Goal: Transaction & Acquisition: Purchase product/service

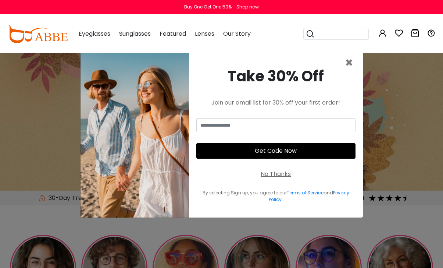
click at [351, 72] on span "×" at bounding box center [349, 62] width 8 height 19
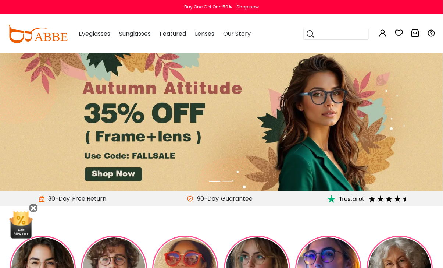
scroll to position [0, 0]
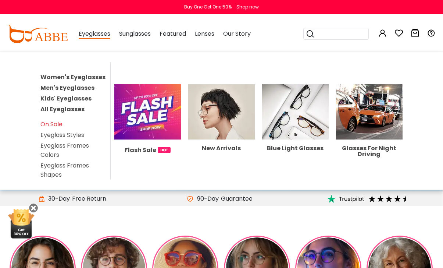
click at [56, 122] on link "On Sale" at bounding box center [51, 124] width 22 height 8
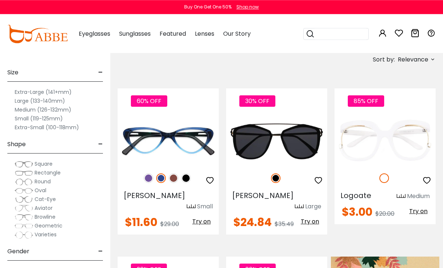
scroll to position [123, 0]
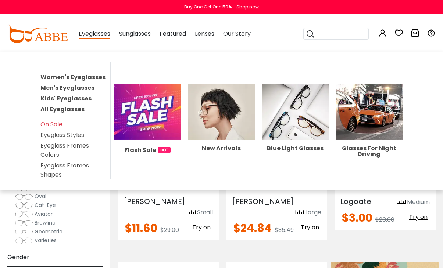
click at [94, 78] on link "Women's Eyeglasses" at bounding box center [72, 77] width 65 height 8
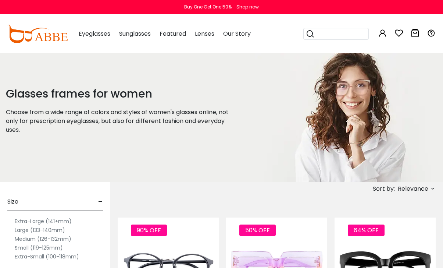
click at [54, 37] on img at bounding box center [37, 34] width 60 height 18
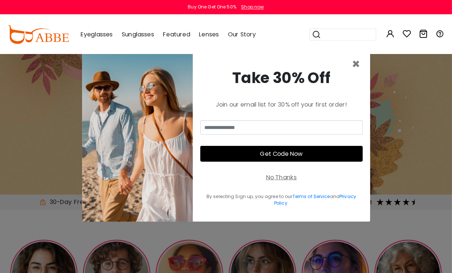
scroll to position [1, 0]
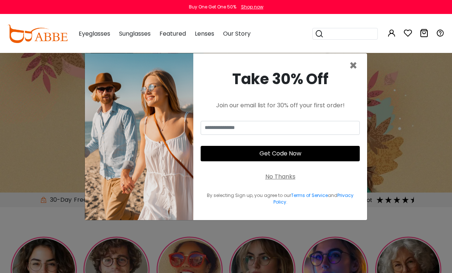
click at [351, 75] on span "×" at bounding box center [353, 65] width 8 height 19
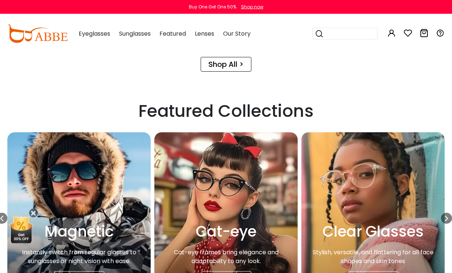
scroll to position [1153, 0]
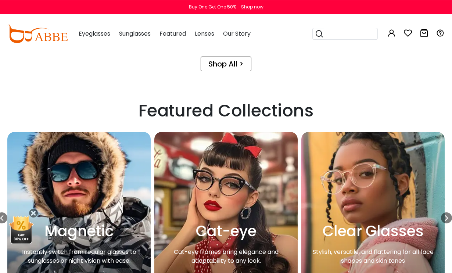
click at [239, 267] on div "View More >" at bounding box center [226, 278] width 50 height 15
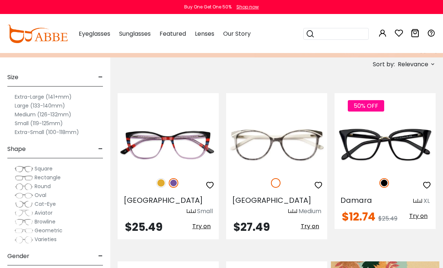
scroll to position [125, 0]
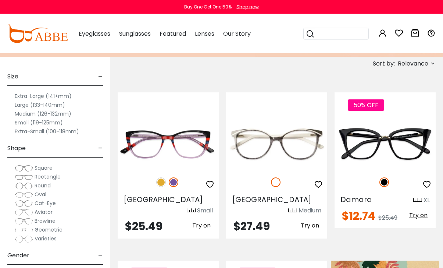
click at [162, 182] on img at bounding box center [161, 182] width 10 height 10
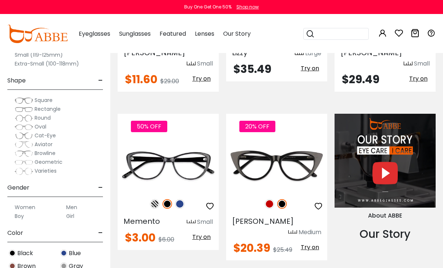
scroll to position [608, 0]
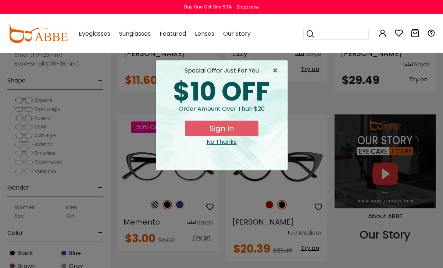
click at [154, 186] on div "× special offer just for you $10 OFF Order amount over than $20 Sign In No Than…" at bounding box center [221, 134] width 443 height 268
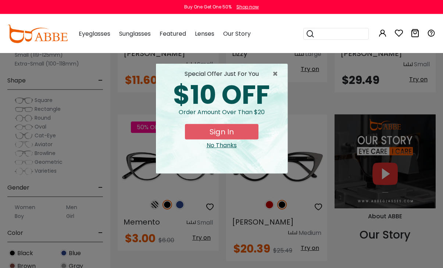
click at [275, 73] on span "×" at bounding box center [276, 73] width 9 height 9
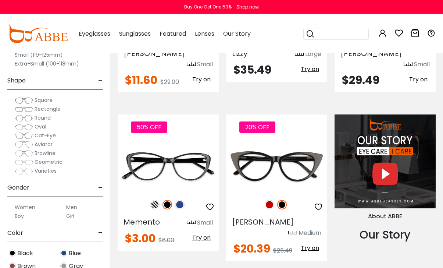
click at [154, 200] on img at bounding box center [155, 205] width 10 height 10
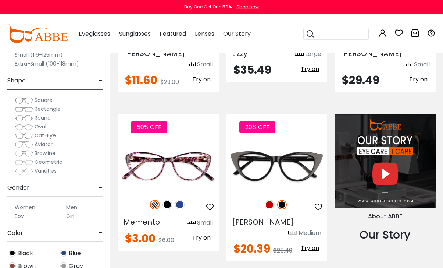
click at [170, 200] on img at bounding box center [167, 205] width 10 height 10
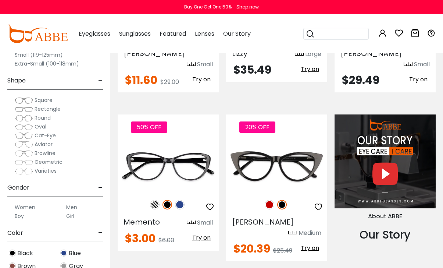
click at [182, 200] on img at bounding box center [180, 205] width 10 height 10
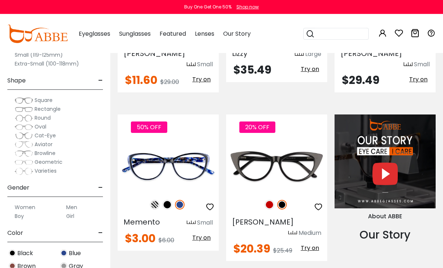
click at [0, 0] on img at bounding box center [0, 0] width 0 height 0
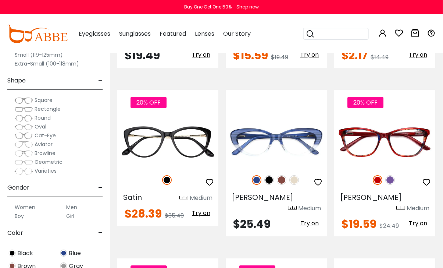
scroll to position [1274, 0]
click at [390, 175] on img at bounding box center [390, 180] width 10 height 10
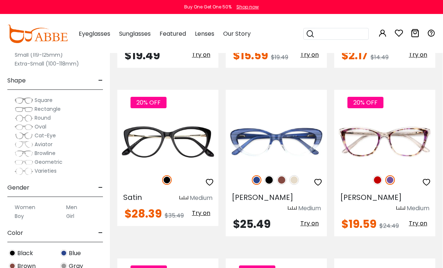
click at [377, 175] on img at bounding box center [378, 180] width 10 height 10
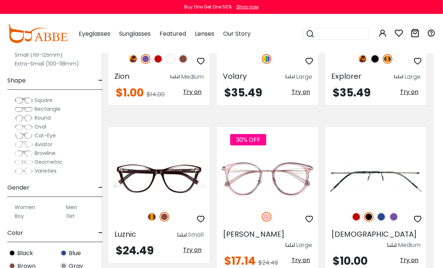
scroll to position [2067, 9]
click at [154, 212] on img at bounding box center [152, 217] width 10 height 10
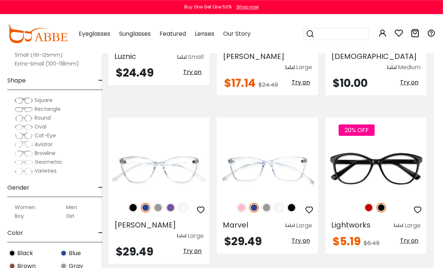
scroll to position [2245, 9]
click at [373, 202] on img at bounding box center [369, 207] width 10 height 10
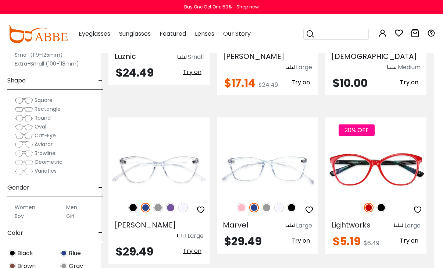
click at [383, 202] on img at bounding box center [381, 207] width 10 height 10
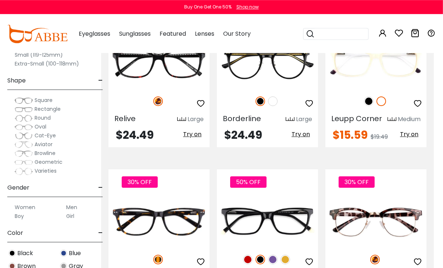
scroll to position [2519, 9]
click at [275, 254] on img at bounding box center [273, 259] width 10 height 10
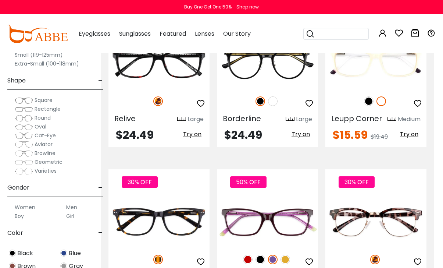
click at [0, 0] on img at bounding box center [0, 0] width 0 height 0
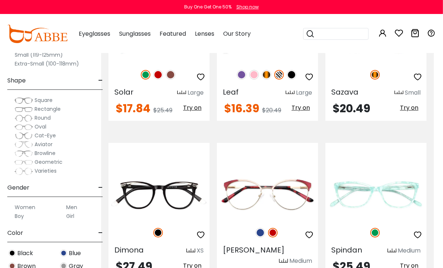
scroll to position [3019, 9]
click at [0, 0] on img at bounding box center [0, 0] width 0 height 0
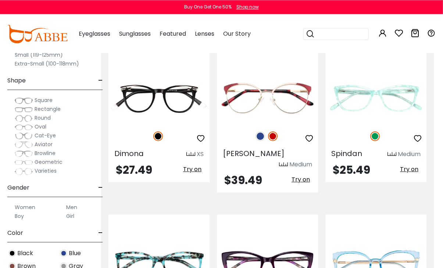
scroll to position [3116, 9]
click at [0, 0] on img at bounding box center [0, 0] width 0 height 0
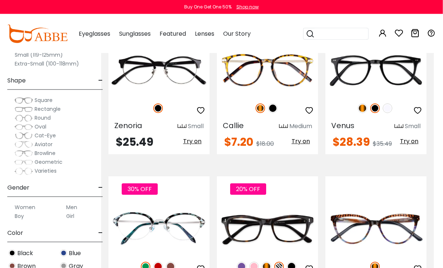
scroll to position [2828, 9]
click at [0, 0] on img at bounding box center [0, 0] width 0 height 0
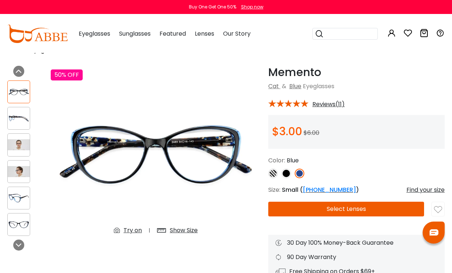
scroll to position [18, 0]
click at [201, 160] on img at bounding box center [156, 153] width 210 height 175
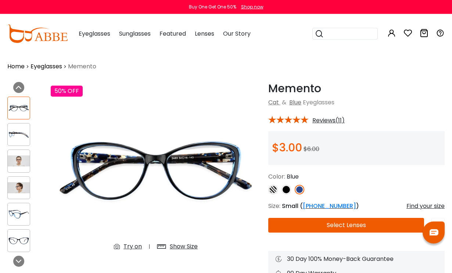
scroll to position [2, 0]
click at [210, 164] on img at bounding box center [156, 169] width 210 height 175
click at [290, 190] on img at bounding box center [286, 190] width 10 height 10
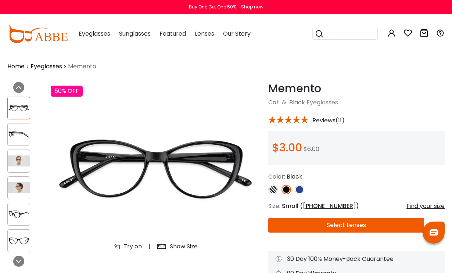
click at [277, 192] on img at bounding box center [273, 190] width 10 height 10
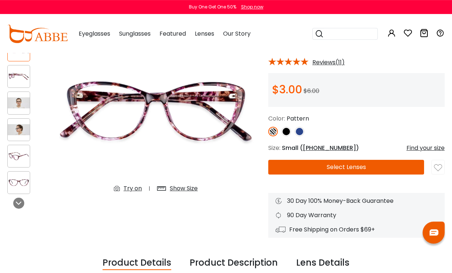
scroll to position [0, 0]
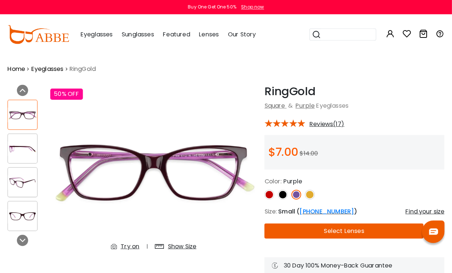
scroll to position [1, 0]
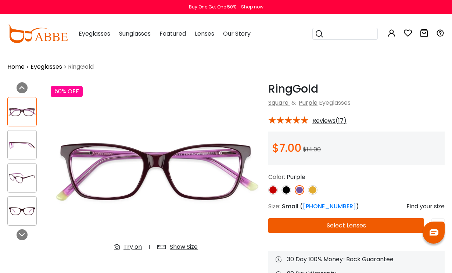
click at [28, 190] on div at bounding box center [21, 177] width 29 height 29
click at [19, 214] on img at bounding box center [22, 211] width 29 height 14
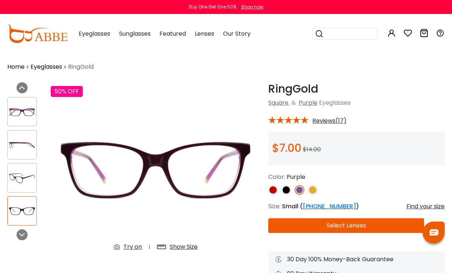
click at [287, 190] on img at bounding box center [286, 190] width 10 height 10
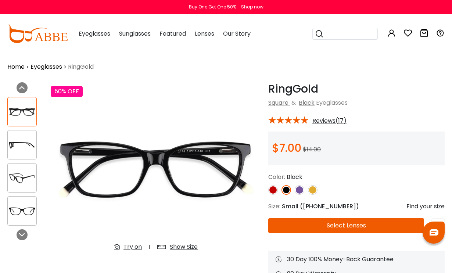
click at [283, 190] on img at bounding box center [286, 190] width 10 height 10
click at [270, 193] on img at bounding box center [273, 190] width 10 height 10
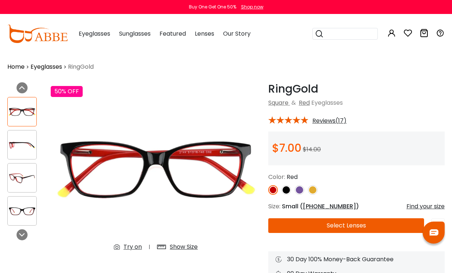
click at [272, 205] on span "Size:" at bounding box center [274, 206] width 12 height 8
click at [21, 112] on img at bounding box center [22, 112] width 29 height 14
click at [26, 178] on img at bounding box center [22, 178] width 29 height 14
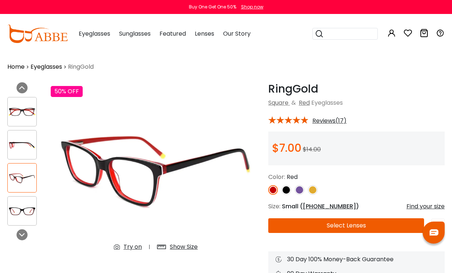
click at [302, 190] on img at bounding box center [300, 190] width 10 height 10
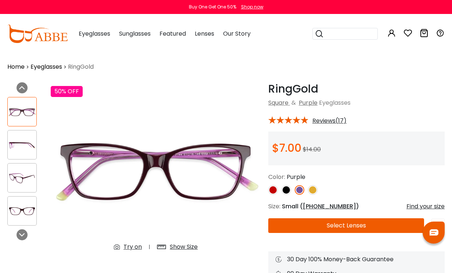
click at [287, 193] on img at bounding box center [286, 190] width 10 height 10
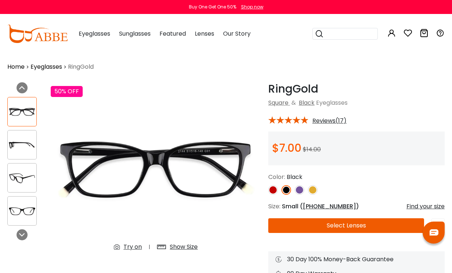
click at [313, 194] on img at bounding box center [313, 190] width 10 height 10
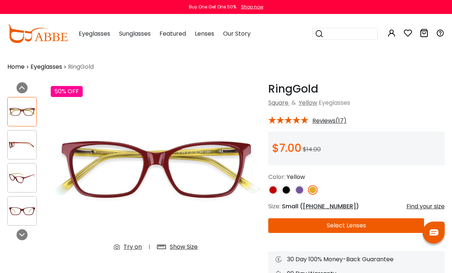
click at [274, 193] on img at bounding box center [273, 190] width 10 height 10
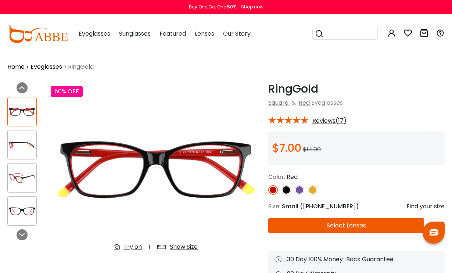
click at [311, 190] on img at bounding box center [313, 190] width 10 height 10
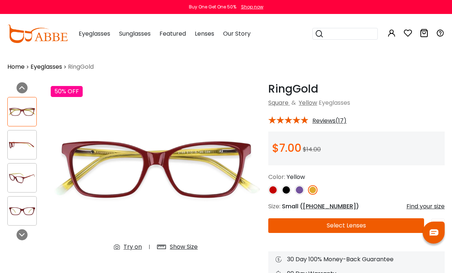
click at [26, 185] on img at bounding box center [22, 178] width 29 height 14
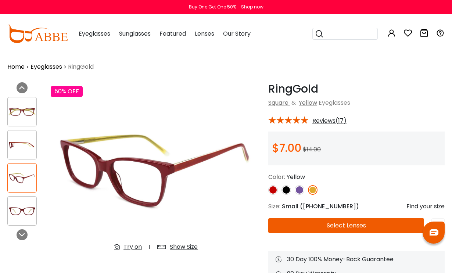
click at [275, 190] on img at bounding box center [273, 190] width 10 height 10
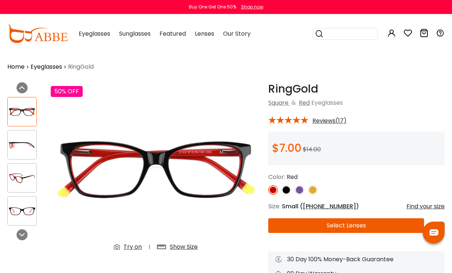
click at [21, 151] on img at bounding box center [22, 145] width 29 height 14
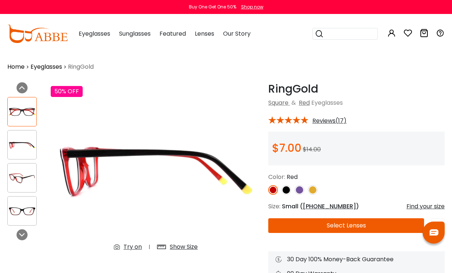
click at [22, 115] on img at bounding box center [22, 112] width 29 height 14
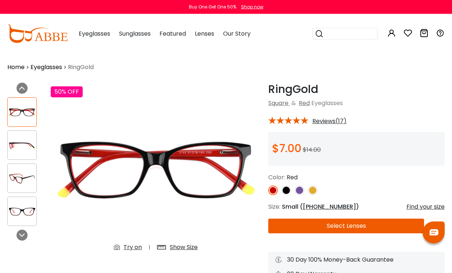
scroll to position [1, 0]
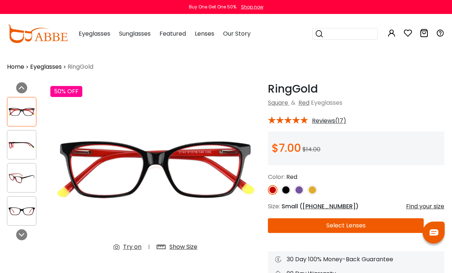
click at [315, 191] on img at bounding box center [313, 190] width 10 height 10
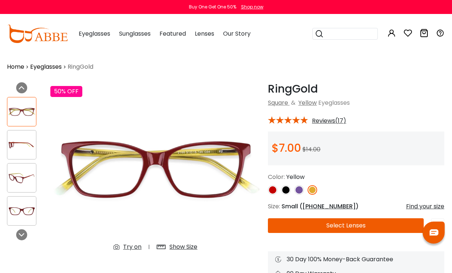
click at [21, 214] on img at bounding box center [21, 211] width 29 height 14
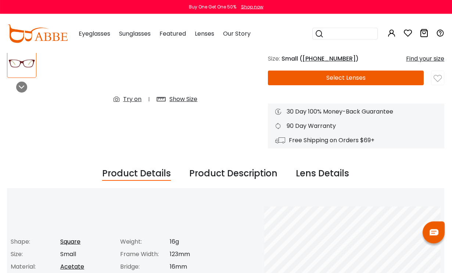
click at [132, 101] on div "Try on" at bounding box center [132, 99] width 18 height 9
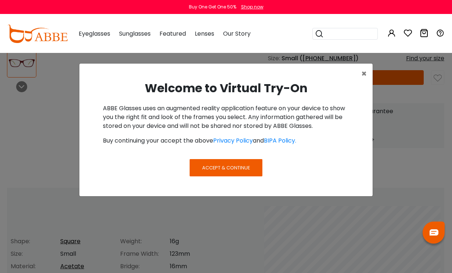
click at [239, 168] on span "Accept & Continue" at bounding box center [226, 167] width 48 height 7
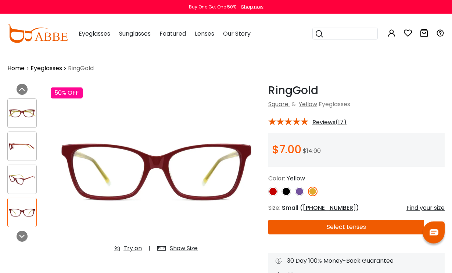
scroll to position [0, 0]
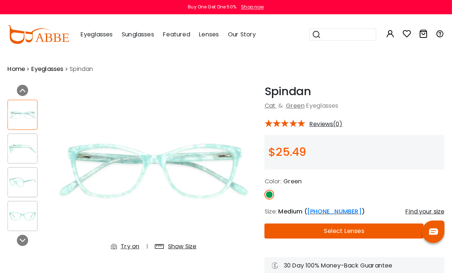
scroll to position [1, 0]
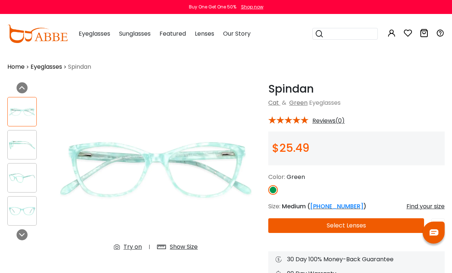
click at [24, 152] on img at bounding box center [22, 145] width 29 height 14
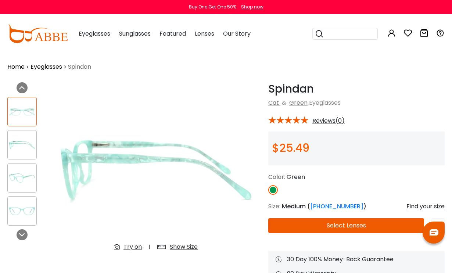
click at [21, 177] on img at bounding box center [22, 178] width 29 height 14
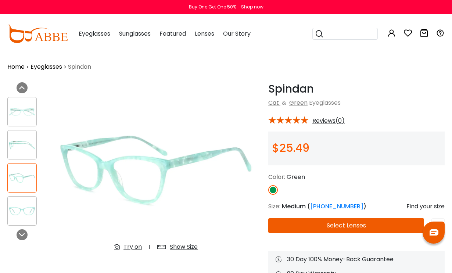
click at [18, 217] on img at bounding box center [22, 211] width 29 height 14
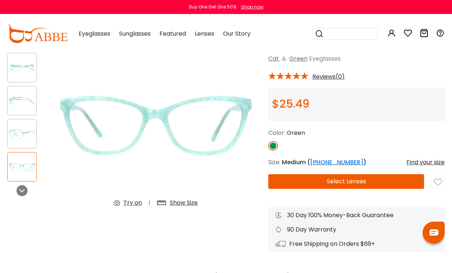
scroll to position [0, 0]
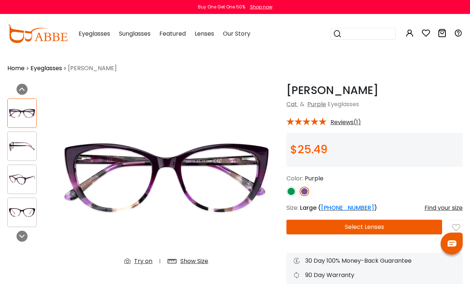
click at [27, 218] on img at bounding box center [22, 212] width 29 height 14
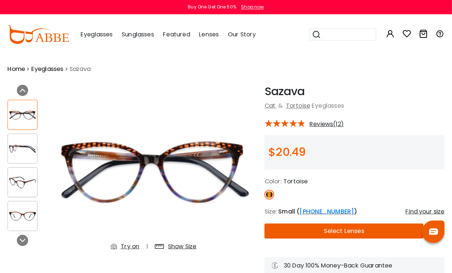
scroll to position [1, 0]
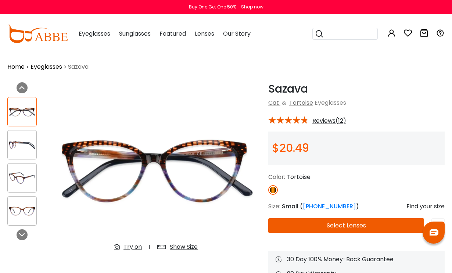
click at [33, 217] on img at bounding box center [22, 211] width 29 height 14
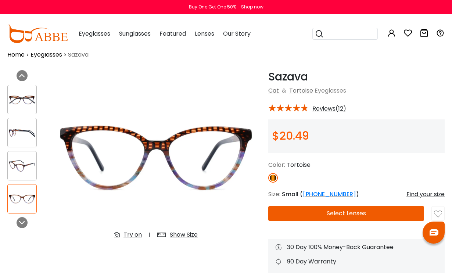
scroll to position [0, 0]
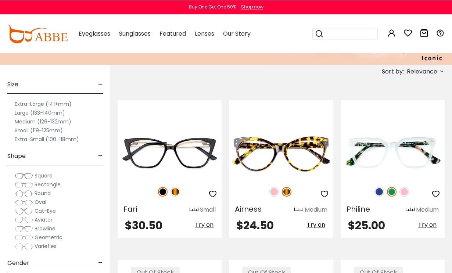
scroll to position [121, 0]
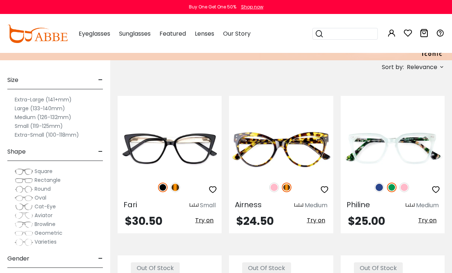
click at [276, 190] on img at bounding box center [274, 188] width 10 height 10
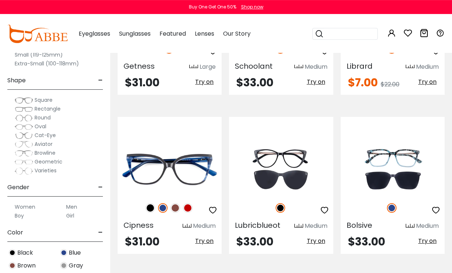
scroll to position [738, 0]
click at [186, 209] on img at bounding box center [188, 208] width 10 height 10
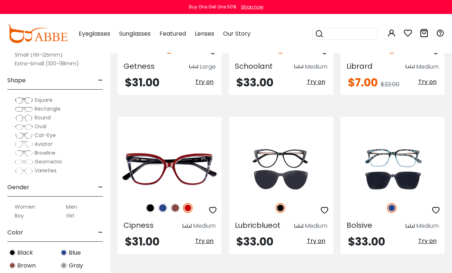
click at [176, 212] on img at bounding box center [176, 208] width 10 height 10
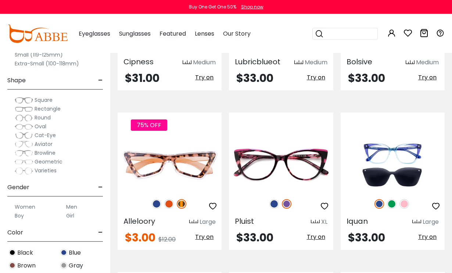
scroll to position [903, 0]
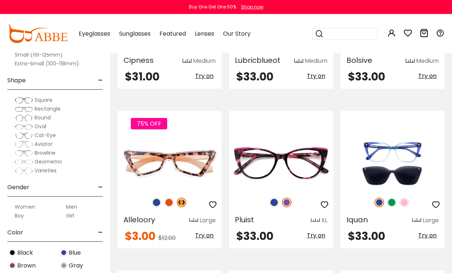
click at [276, 205] on img at bounding box center [274, 203] width 10 height 10
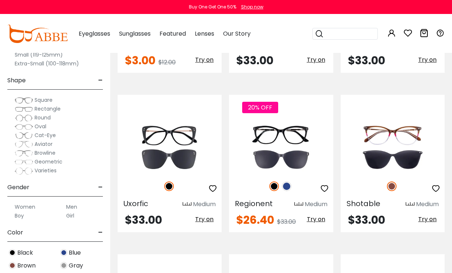
scroll to position [1077, 0]
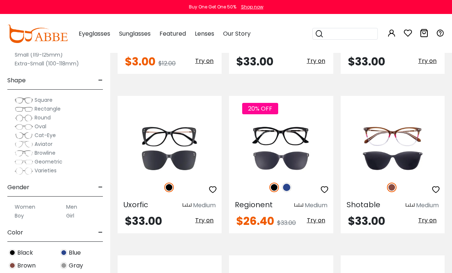
click at [287, 190] on img at bounding box center [287, 188] width 10 height 10
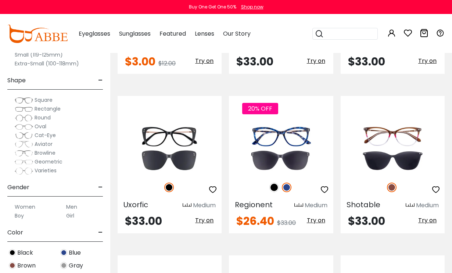
click at [278, 189] on img at bounding box center [274, 188] width 10 height 10
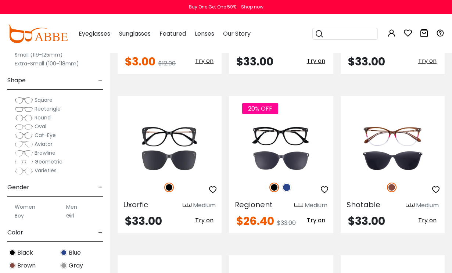
click at [291, 187] on img at bounding box center [287, 188] width 10 height 10
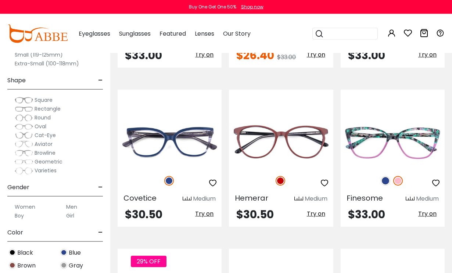
scroll to position [1243, 0]
click at [390, 182] on img at bounding box center [386, 181] width 10 height 10
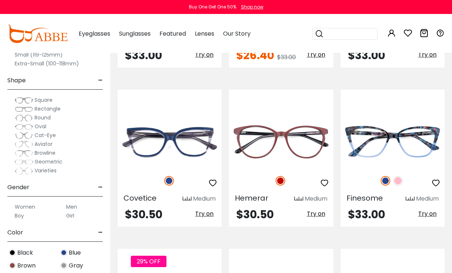
click at [402, 183] on img at bounding box center [398, 181] width 10 height 10
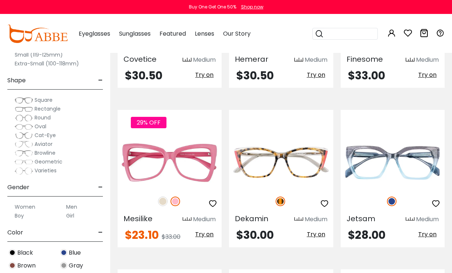
scroll to position [1382, 0]
click at [0, 0] on img at bounding box center [0, 0] width 0 height 0
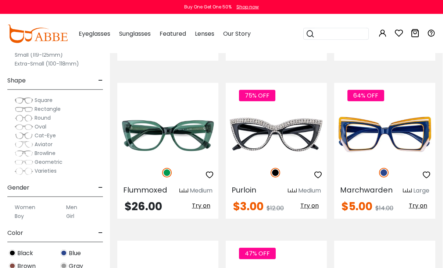
scroll to position [0, 0]
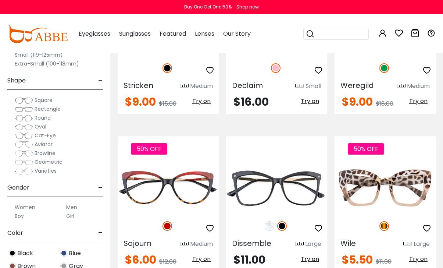
click at [0, 0] on img at bounding box center [0, 0] width 0 height 0
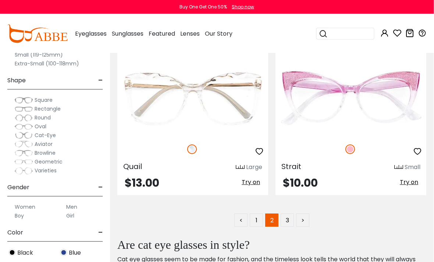
click at [290, 223] on link "3" at bounding box center [287, 220] width 13 height 13
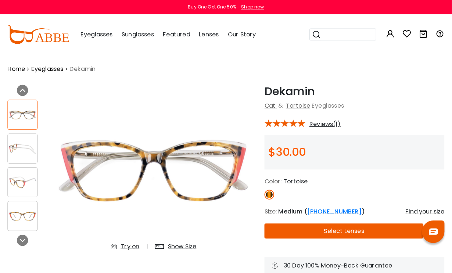
scroll to position [1, 0]
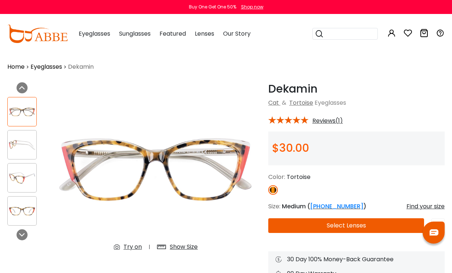
click at [24, 184] on img at bounding box center [22, 178] width 29 height 14
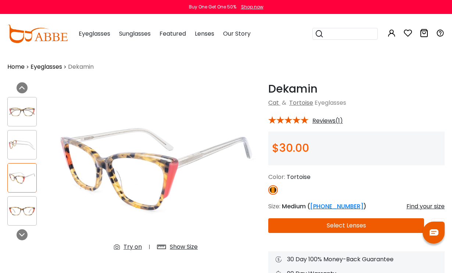
click at [23, 216] on img at bounding box center [22, 211] width 29 height 14
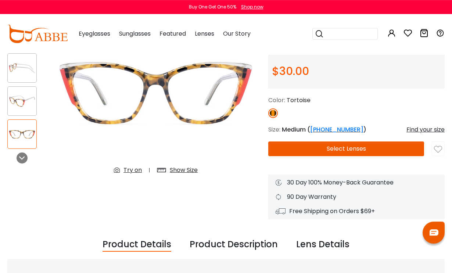
scroll to position [0, 0]
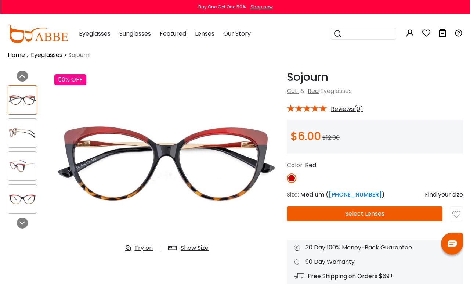
scroll to position [14, 0]
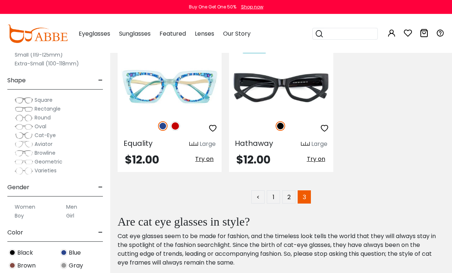
scroll to position [342, 0]
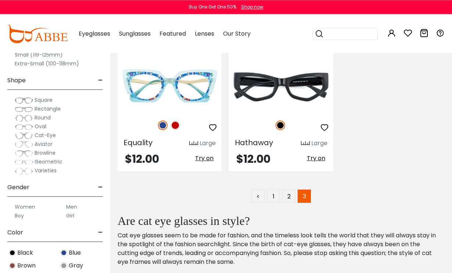
click at [277, 197] on link "1" at bounding box center [273, 196] width 13 height 13
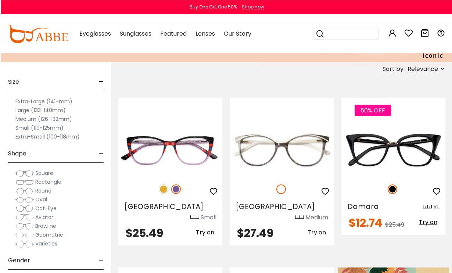
scroll to position [119, 0]
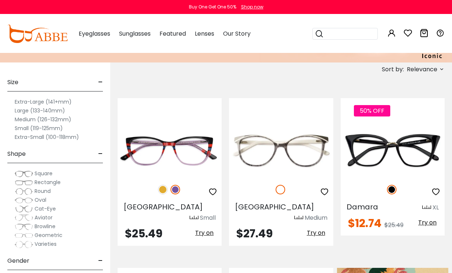
click at [165, 188] on img at bounding box center [163, 190] width 10 height 10
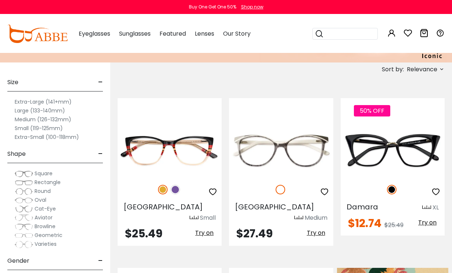
click at [179, 189] on img at bounding box center [176, 190] width 10 height 10
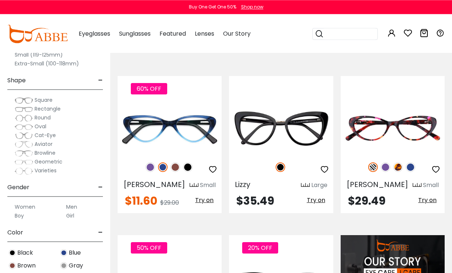
scroll to position [483, 0]
click at [385, 162] on img at bounding box center [386, 167] width 10 height 10
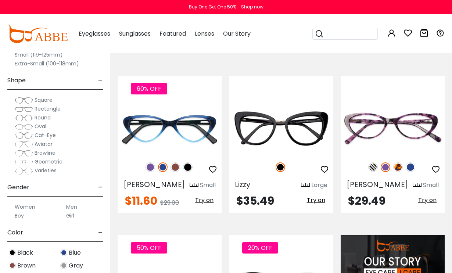
click at [399, 162] on img at bounding box center [398, 167] width 10 height 10
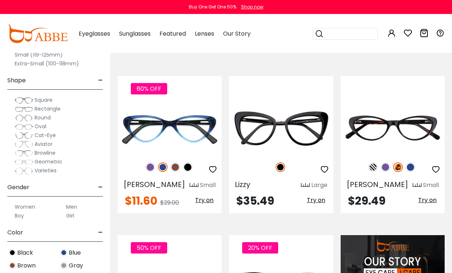
click at [413, 162] on img at bounding box center [411, 167] width 10 height 10
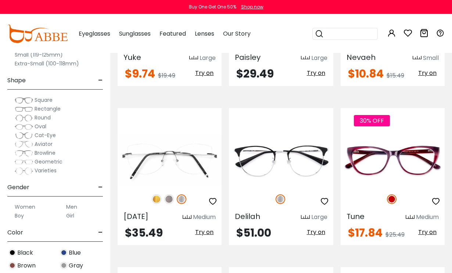
scroll to position [939, 0]
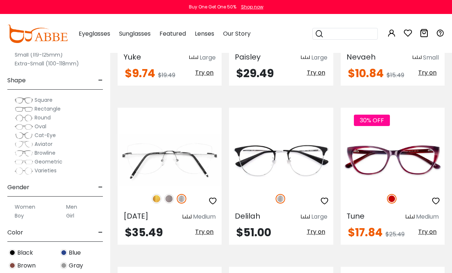
click at [0, 0] on img at bounding box center [0, 0] width 0 height 0
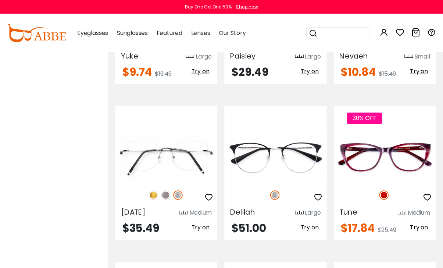
scroll to position [1621, 0]
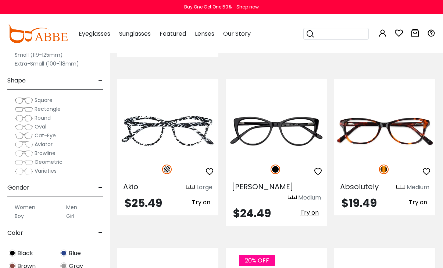
click at [0, 0] on img at bounding box center [0, 0] width 0 height 0
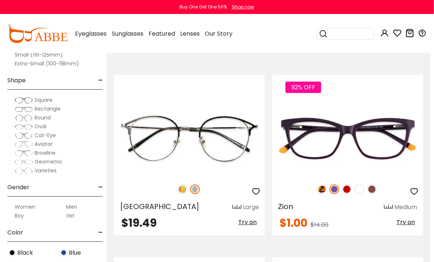
scroll to position [3132, 4]
click at [0, 0] on img at bounding box center [0, 0] width 0 height 0
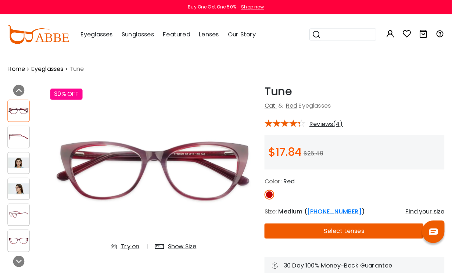
scroll to position [1, 0]
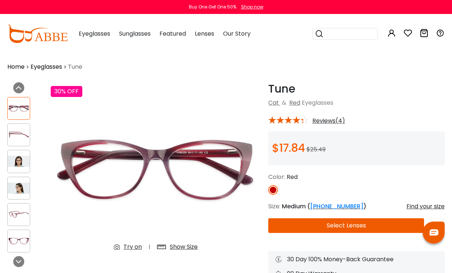
click at [25, 164] on img at bounding box center [19, 161] width 22 height 11
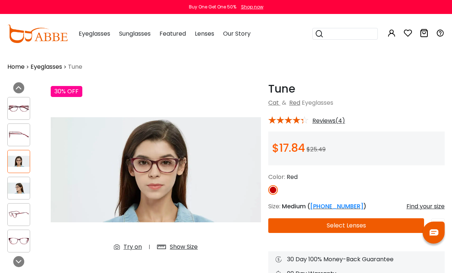
click at [25, 186] on img at bounding box center [19, 188] width 22 height 11
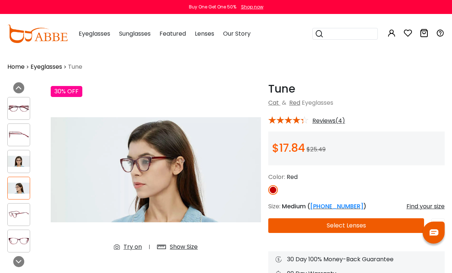
click at [29, 110] on img at bounding box center [19, 108] width 22 height 11
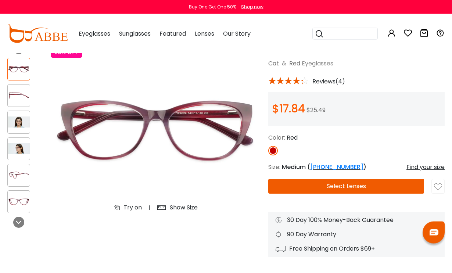
scroll to position [0, 0]
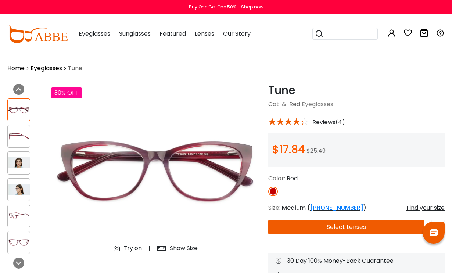
click at [25, 167] on img at bounding box center [19, 162] width 22 height 11
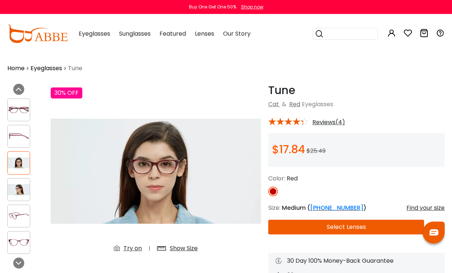
click at [24, 191] on img at bounding box center [19, 189] width 22 height 11
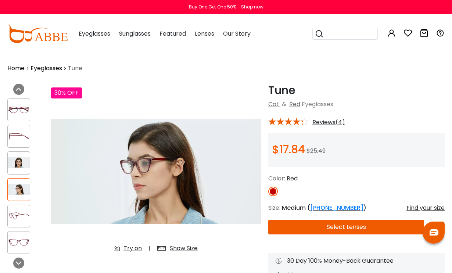
click at [24, 248] on img at bounding box center [19, 242] width 22 height 11
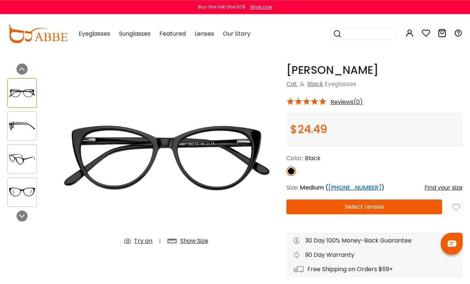
scroll to position [16, 0]
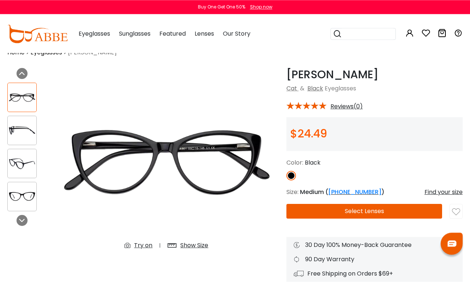
click at [19, 171] on img at bounding box center [22, 164] width 29 height 14
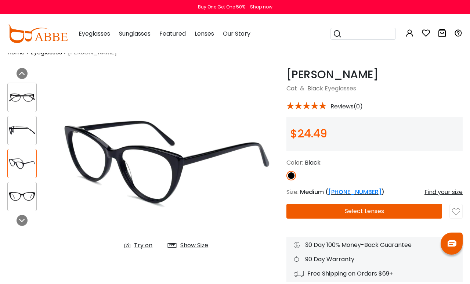
click at [22, 201] on img at bounding box center [22, 197] width 29 height 14
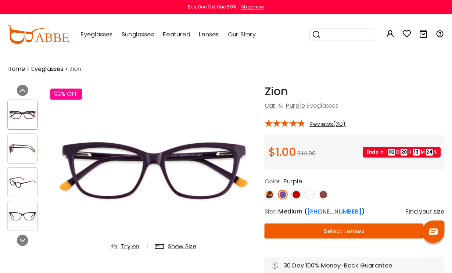
scroll to position [1, 0]
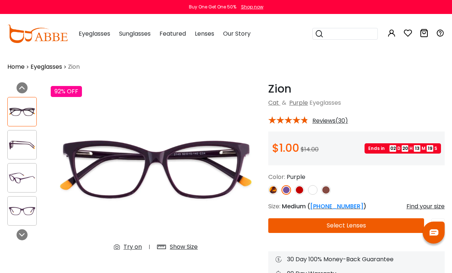
click at [18, 149] on img at bounding box center [22, 145] width 29 height 14
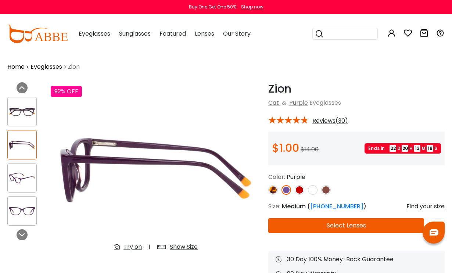
click at [20, 184] on img at bounding box center [22, 178] width 29 height 14
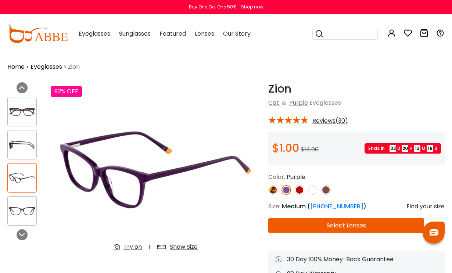
click at [23, 215] on img at bounding box center [22, 211] width 29 height 14
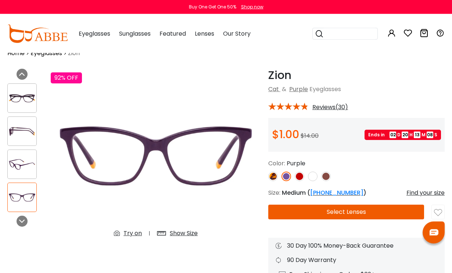
scroll to position [15, 0]
click at [300, 179] on img at bounding box center [300, 177] width 10 height 10
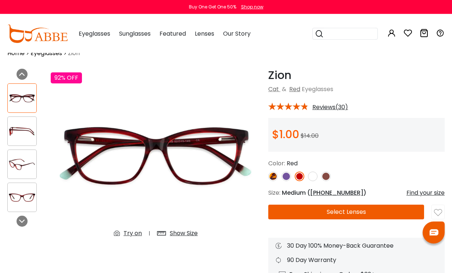
click at [301, 178] on img at bounding box center [300, 177] width 10 height 10
click at [289, 177] on img at bounding box center [286, 177] width 10 height 10
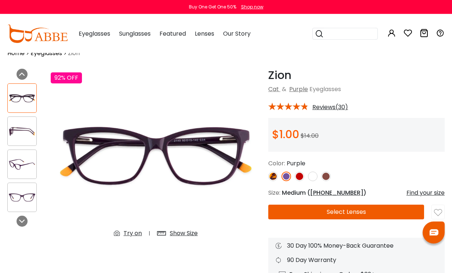
click at [133, 233] on div "Try on" at bounding box center [132, 233] width 18 height 9
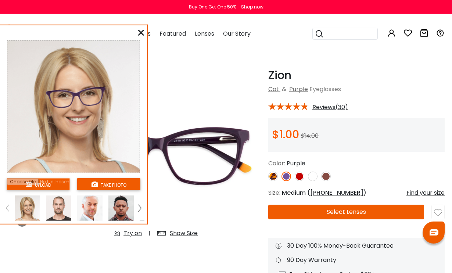
click at [60, 189] on input "file" at bounding box center [38, 184] width 63 height 12
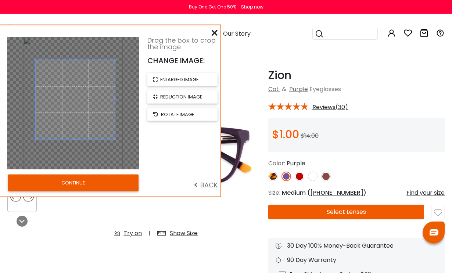
click at [120, 182] on button "CONTINUE" at bounding box center [73, 183] width 130 height 17
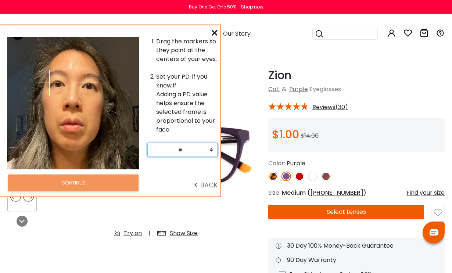
click at [203, 149] on select "** ** ** ** ** ** ** ** ** ** ** ** ** ** ** ** ** ** ** ** ** ** ** ** ** ** *…" at bounding box center [182, 150] width 70 height 14
select select "**"
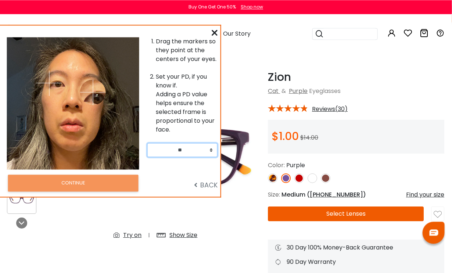
scroll to position [13, 1]
click at [93, 92] on img at bounding box center [93, 92] width 26 height 26
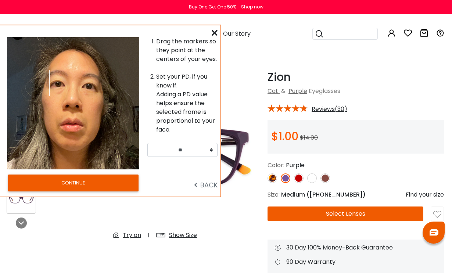
click at [89, 89] on img at bounding box center [93, 92] width 26 height 26
click at [57, 86] on img at bounding box center [49, 83] width 26 height 26
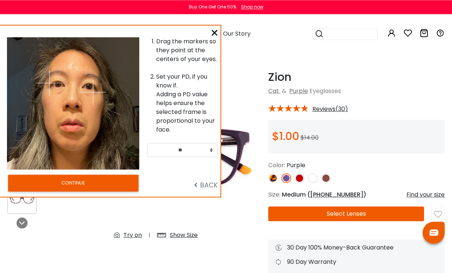
click at [91, 87] on img at bounding box center [93, 92] width 26 height 26
click at [90, 87] on img at bounding box center [93, 92] width 26 height 26
click at [87, 83] on img at bounding box center [93, 92] width 26 height 26
click at [85, 80] on img at bounding box center [93, 92] width 26 height 26
click at [86, 80] on img at bounding box center [93, 92] width 26 height 26
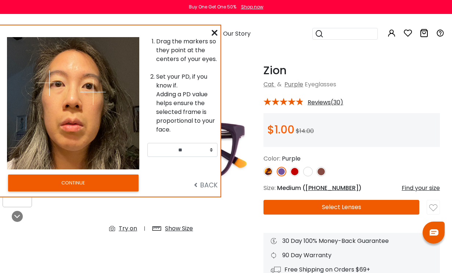
scroll to position [24, 5]
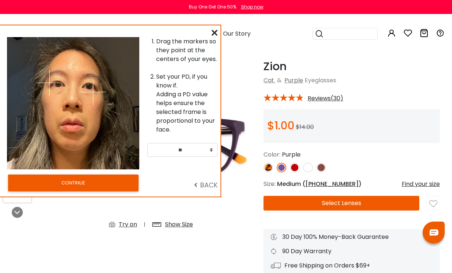
click at [91, 82] on img at bounding box center [93, 92] width 26 height 26
click at [91, 85] on img at bounding box center [93, 92] width 26 height 26
click at [92, 83] on img at bounding box center [93, 92] width 26 height 26
click at [91, 90] on img at bounding box center [93, 92] width 26 height 26
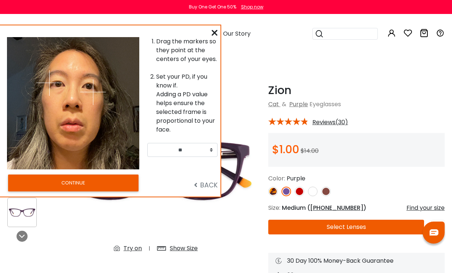
select select "**"
click at [89, 83] on img at bounding box center [93, 92] width 26 height 26
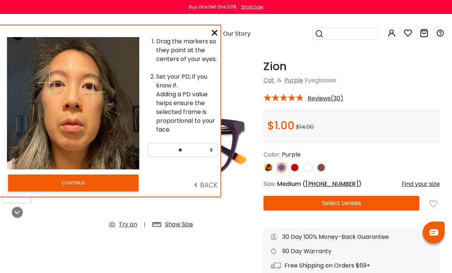
click at [88, 83] on img at bounding box center [93, 92] width 26 height 26
click at [91, 84] on img at bounding box center [93, 92] width 26 height 26
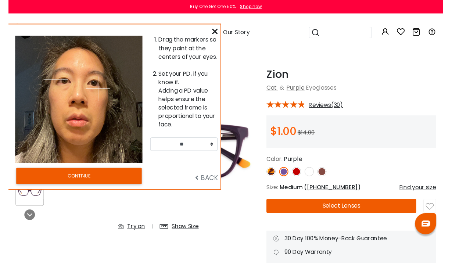
scroll to position [3, 0]
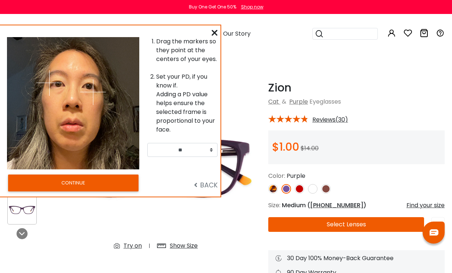
click at [89, 89] on img at bounding box center [93, 92] width 26 height 26
click at [92, 85] on img at bounding box center [93, 92] width 26 height 26
click at [87, 86] on img at bounding box center [93, 92] width 26 height 26
click at [89, 88] on img at bounding box center [93, 92] width 26 height 26
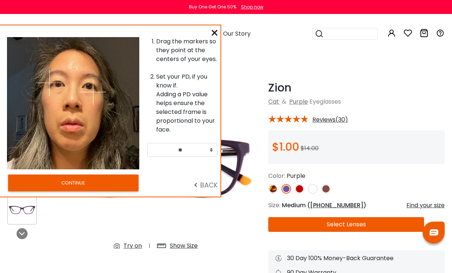
click at [89, 88] on img at bounding box center [93, 92] width 26 height 26
click at [92, 87] on img at bounding box center [93, 92] width 26 height 26
click at [111, 184] on button "CONTINUE" at bounding box center [73, 183] width 130 height 17
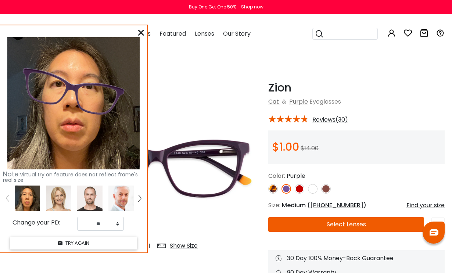
click at [115, 244] on button "TRY AGAIN" at bounding box center [73, 243] width 127 height 13
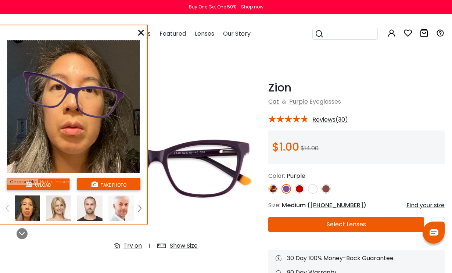
click at [33, 208] on img at bounding box center [27, 208] width 25 height 25
click at [26, 214] on img at bounding box center [27, 208] width 25 height 25
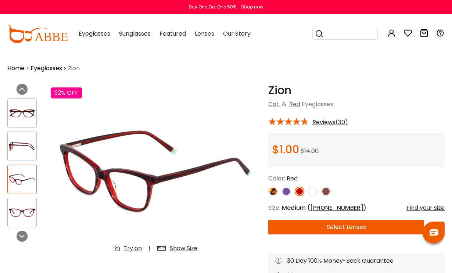
scroll to position [9, 0]
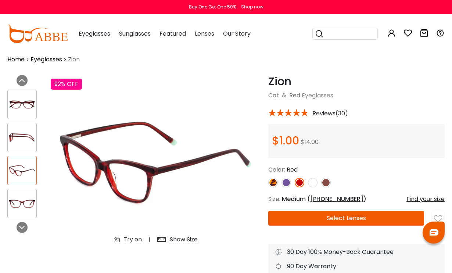
click at [29, 197] on img at bounding box center [22, 204] width 29 height 14
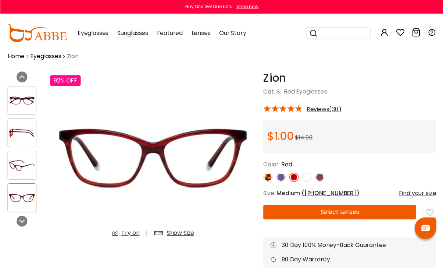
scroll to position [0, 0]
